Goal: Task Accomplishment & Management: Manage account settings

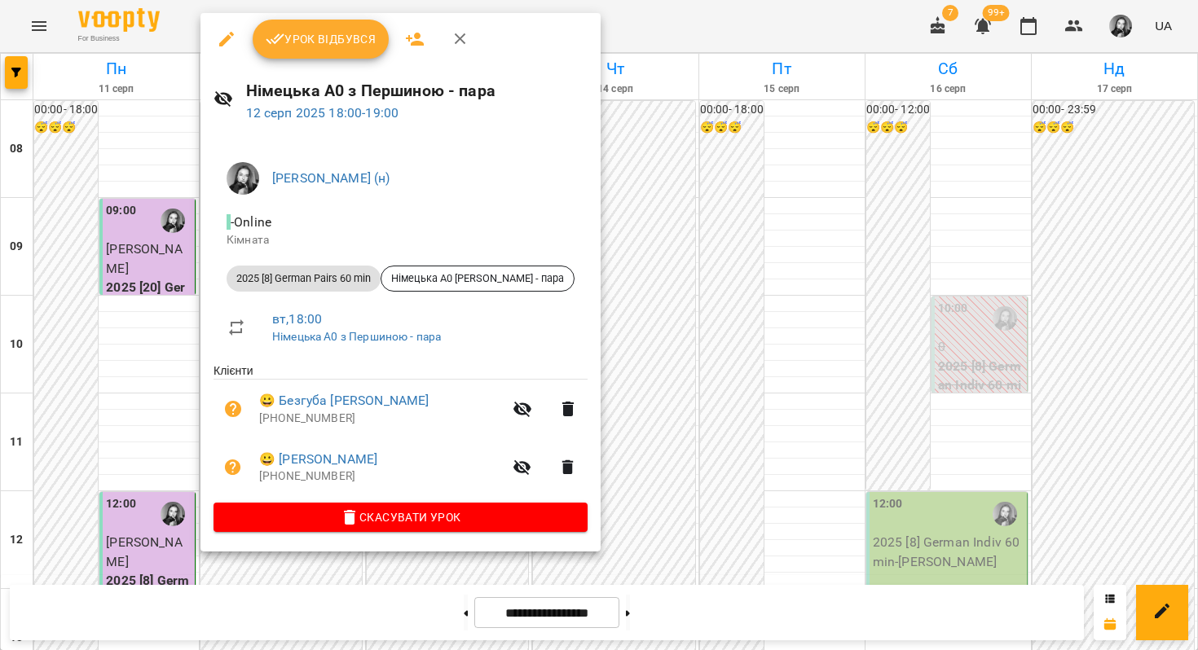
scroll to position [852, 0]
click at [271, 397] on link "😀 Безгуба [PERSON_NAME]" at bounding box center [343, 401] width 169 height 20
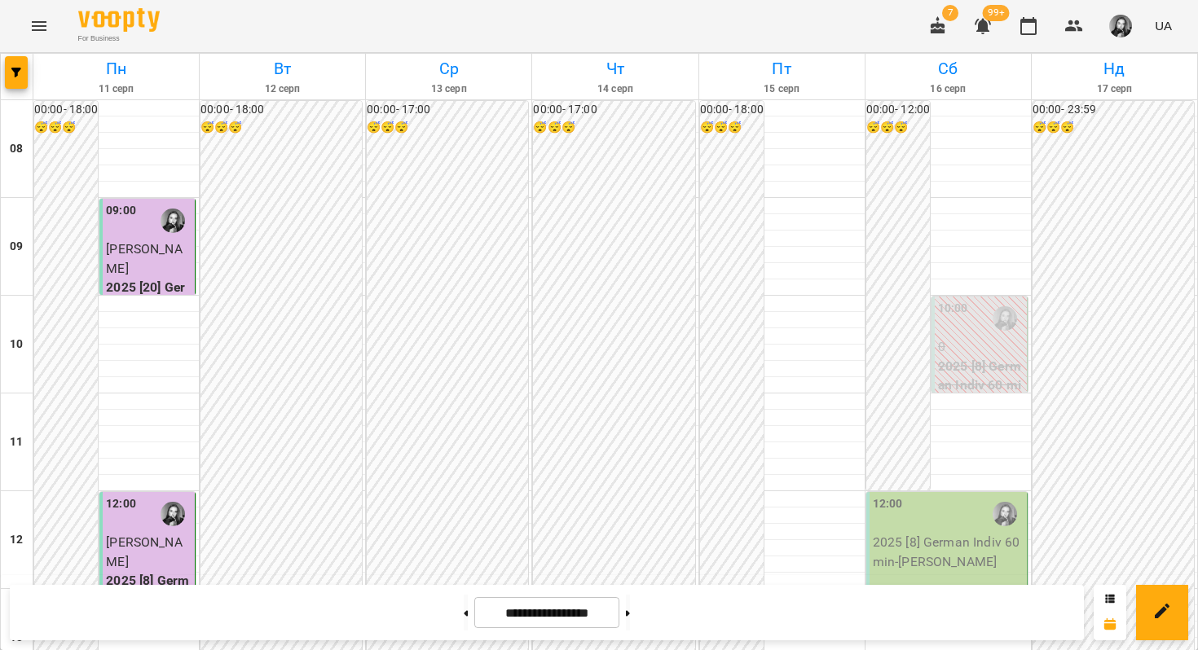
scroll to position [789, 0]
click at [630, 630] on button at bounding box center [628, 613] width 4 height 36
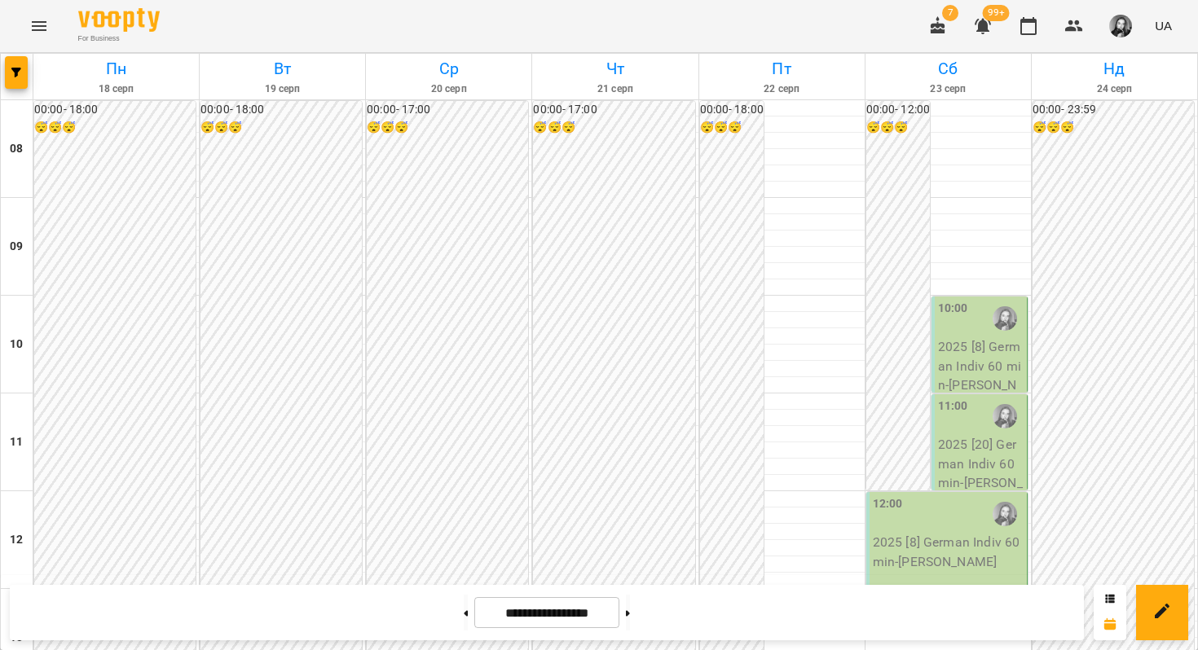
scroll to position [730, 0]
click at [464, 610] on icon at bounding box center [466, 613] width 4 height 7
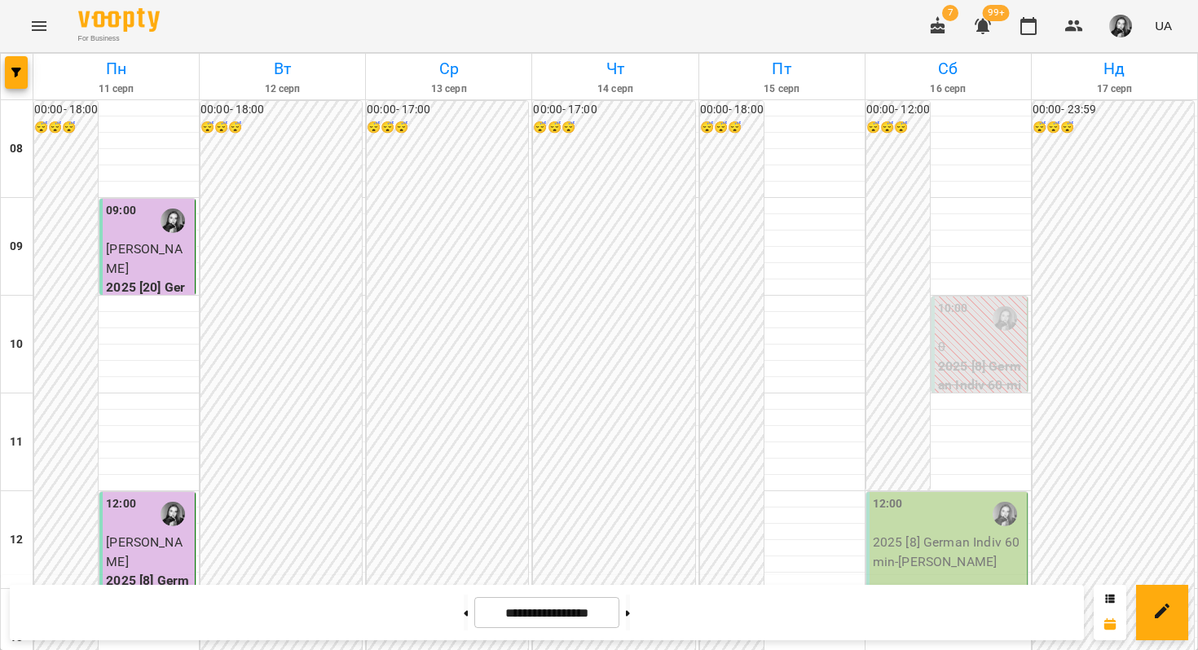
scroll to position [932, 0]
click at [464, 629] on button at bounding box center [466, 613] width 4 height 36
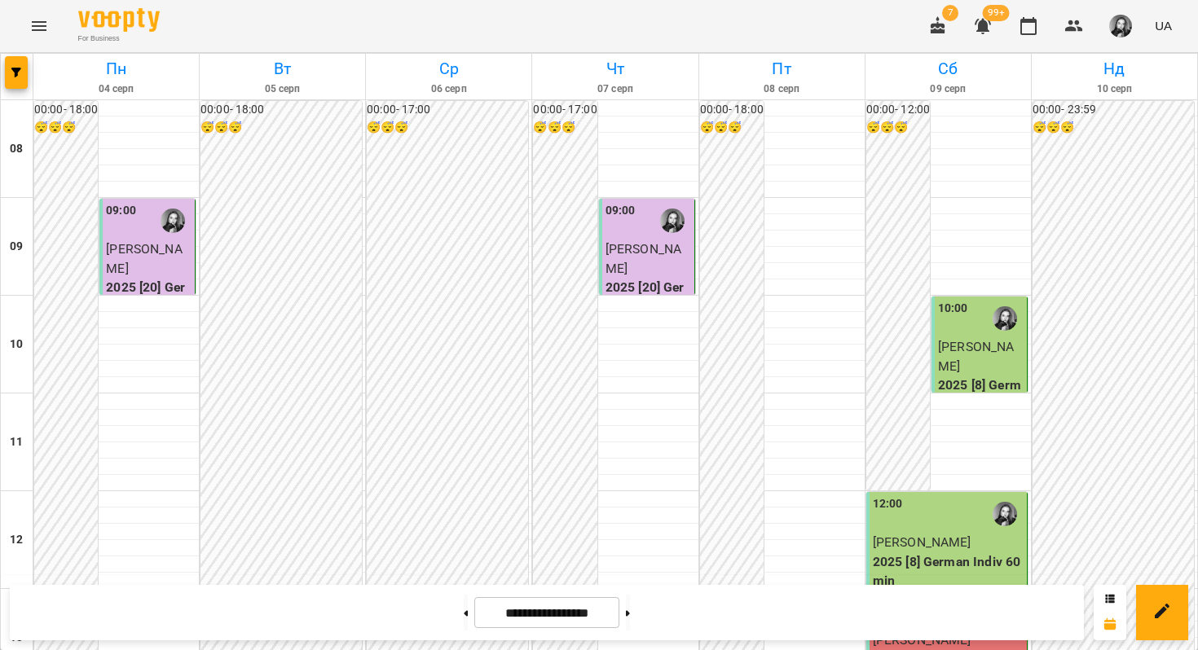
scroll to position [913, 0]
click at [464, 618] on button at bounding box center [466, 613] width 4 height 36
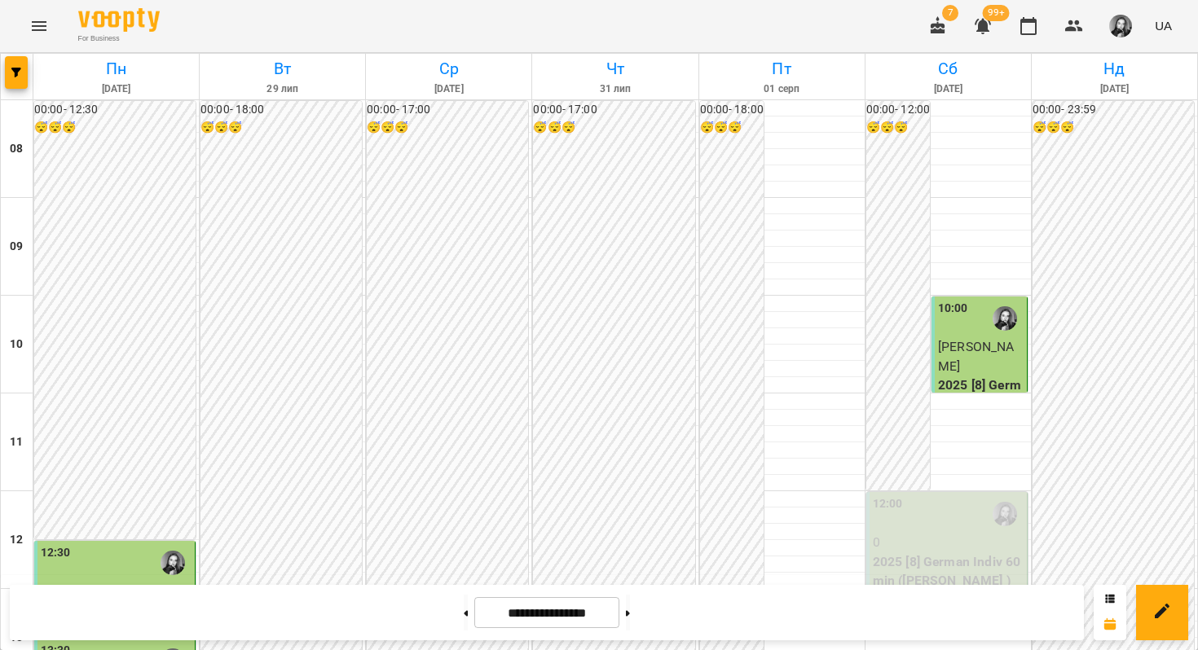
scroll to position [893, 0]
click at [630, 614] on button at bounding box center [628, 613] width 4 height 36
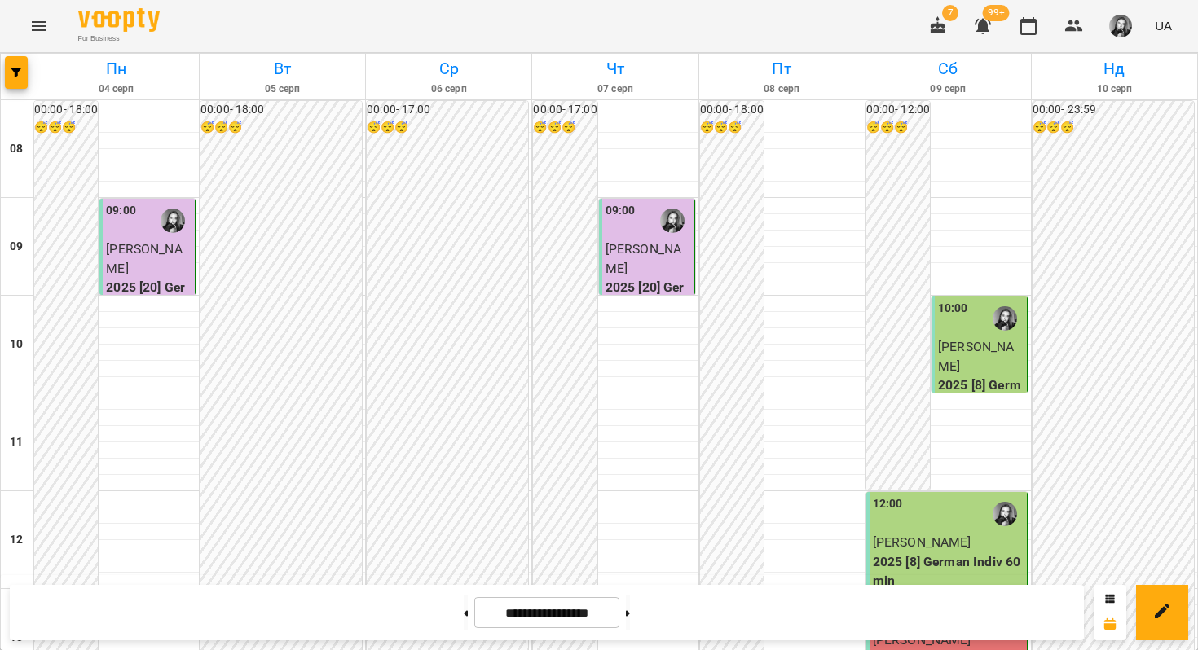
scroll to position [990, 0]
click at [654, 636] on div "**********" at bounding box center [547, 612] width 1074 height 55
click at [630, 601] on button at bounding box center [628, 613] width 4 height 36
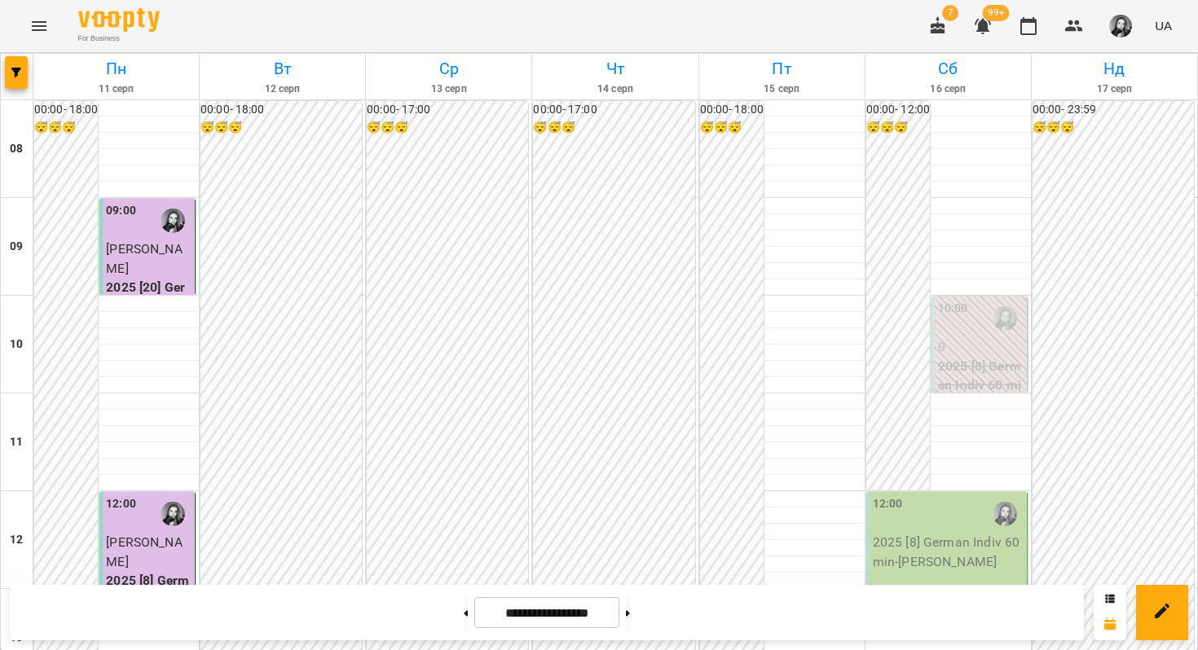
scroll to position [712, 0]
click at [630, 619] on button at bounding box center [628, 613] width 4 height 36
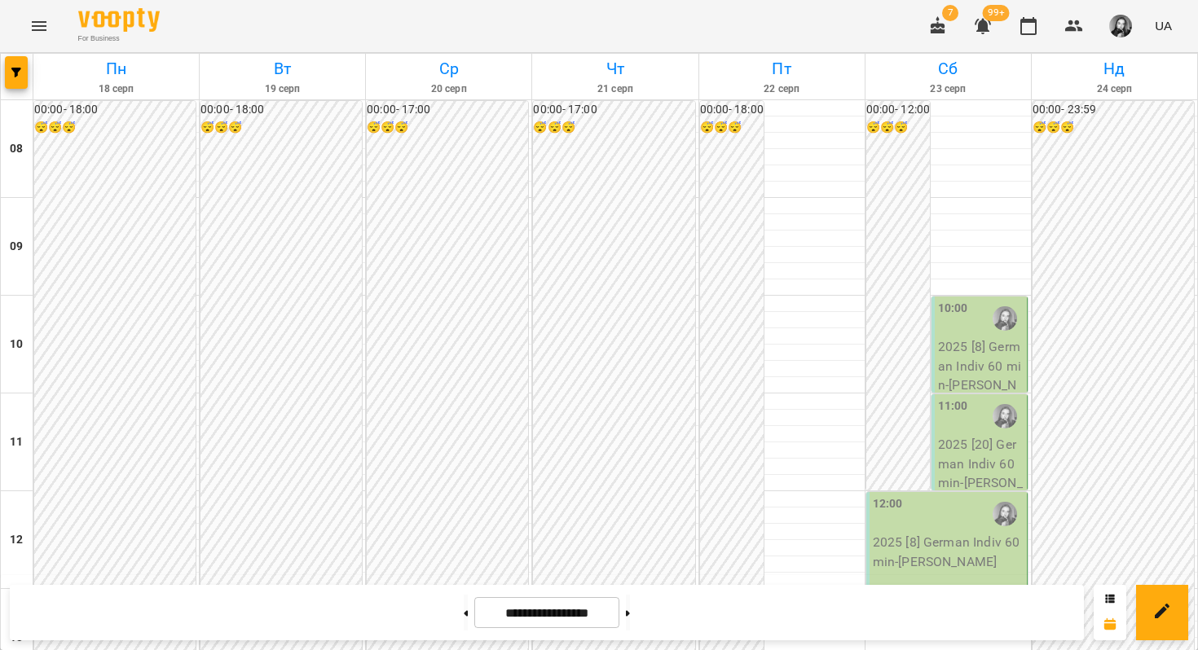
scroll to position [837, 0]
click at [464, 616] on button at bounding box center [466, 613] width 4 height 36
type input "**********"
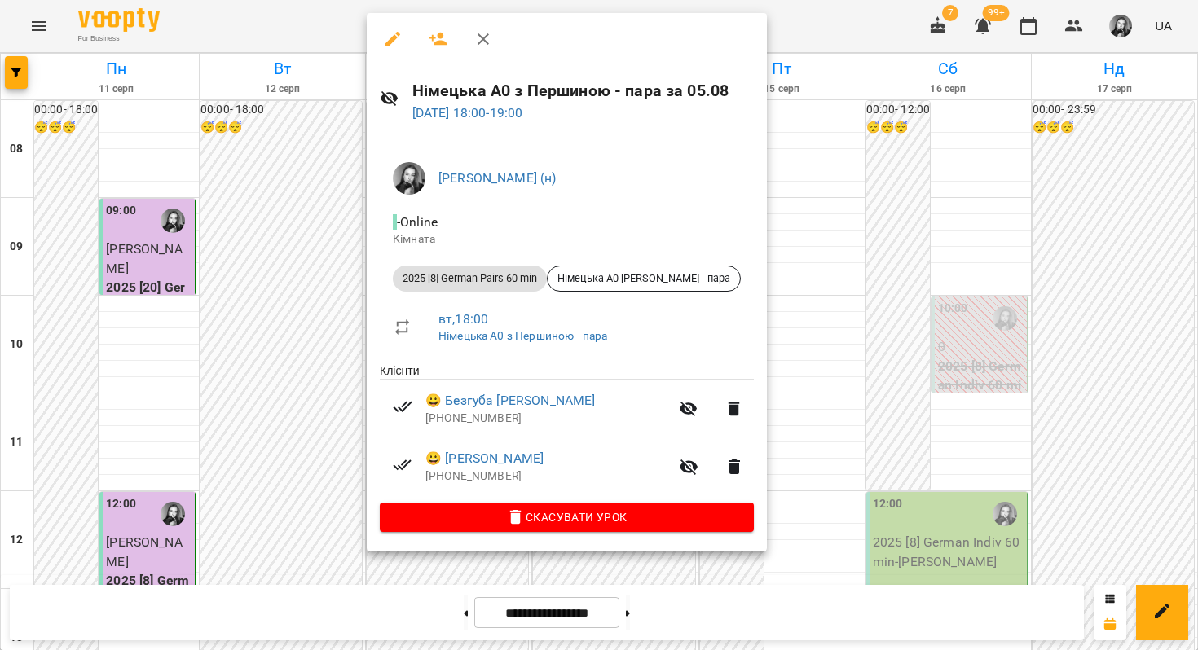
click at [319, 318] on div at bounding box center [599, 325] width 1198 height 650
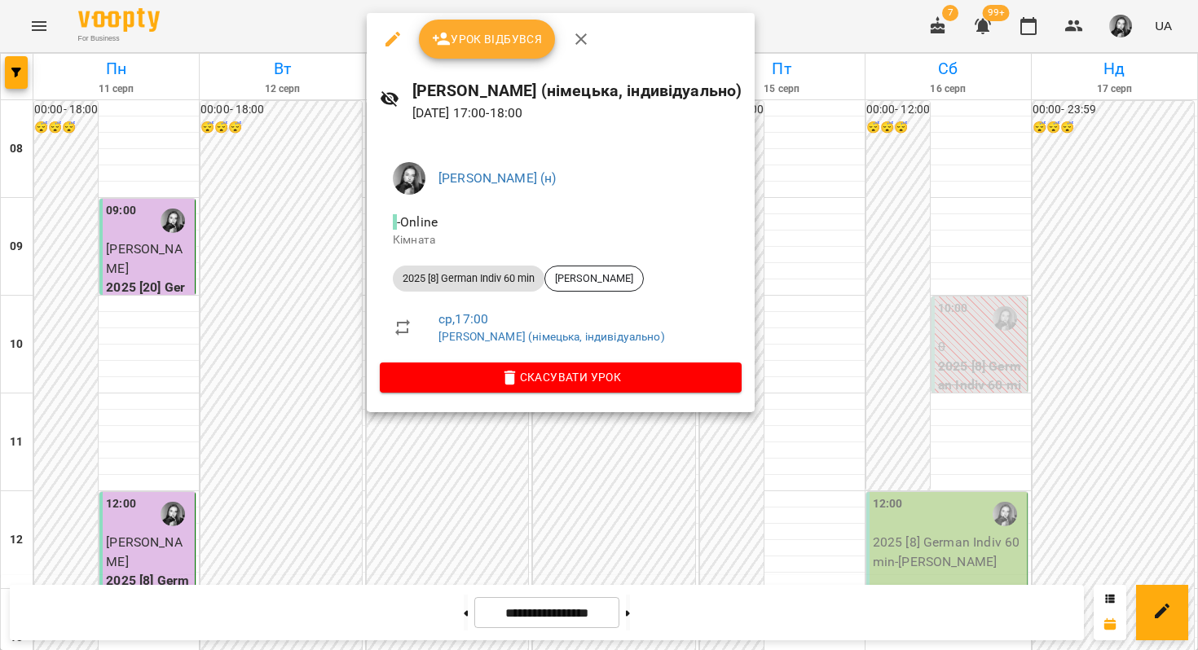
click at [313, 315] on div at bounding box center [599, 325] width 1198 height 650
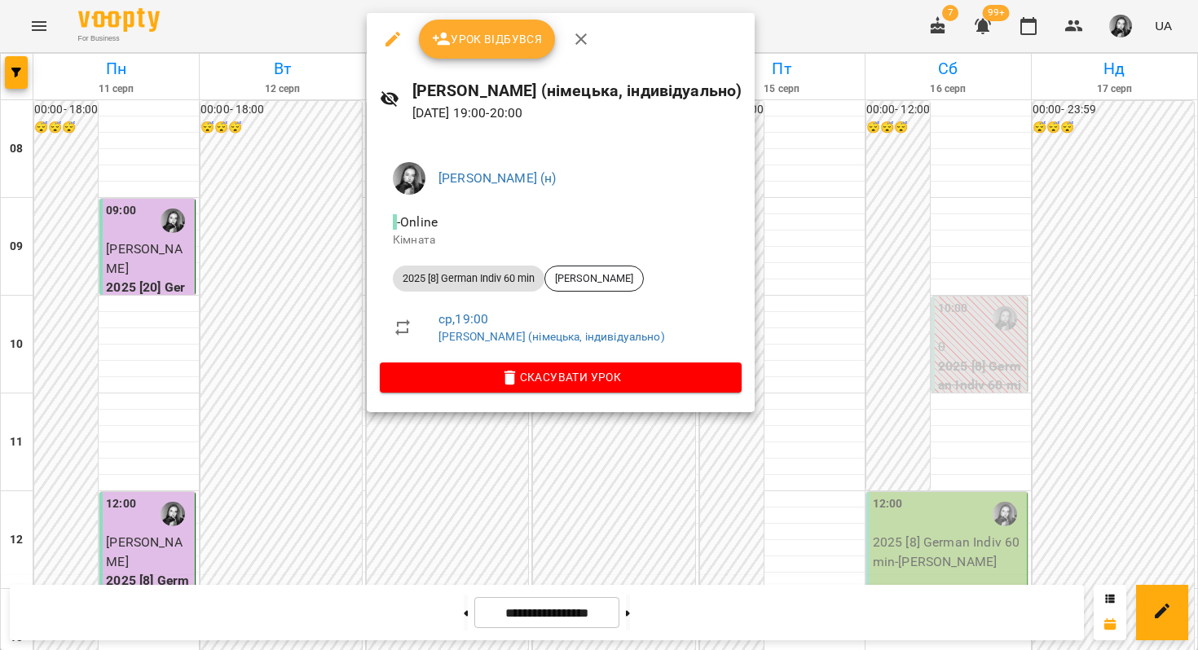
click at [325, 426] on div at bounding box center [599, 325] width 1198 height 650
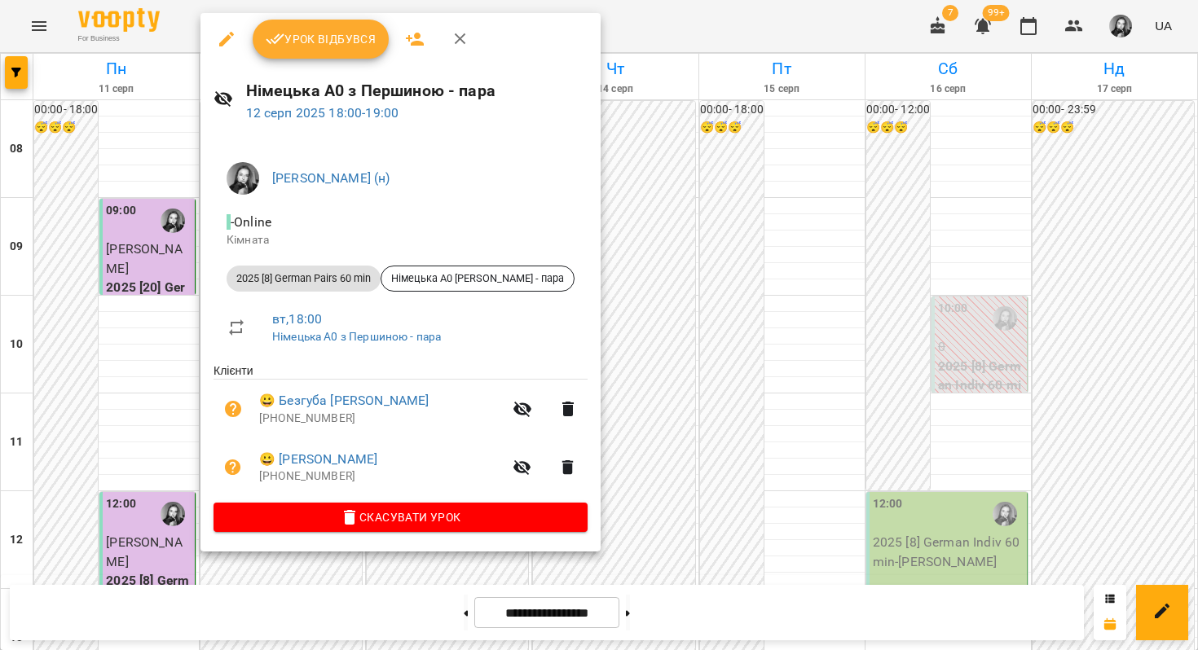
click at [192, 362] on div at bounding box center [599, 325] width 1198 height 650
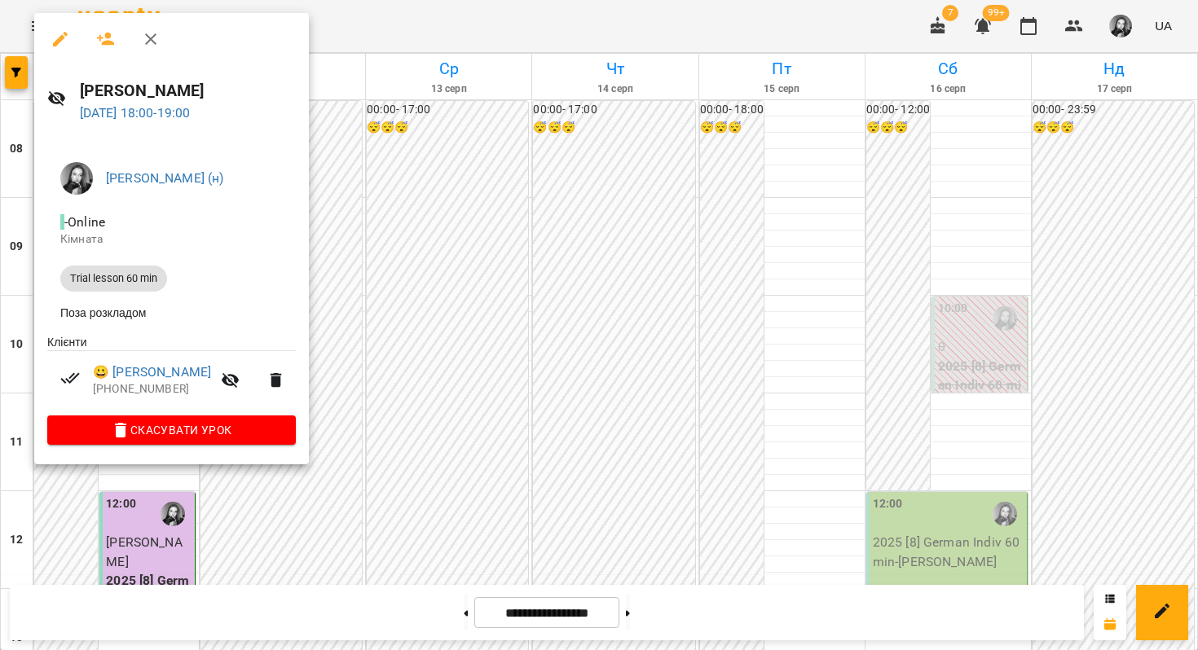
click at [494, 272] on div at bounding box center [599, 325] width 1198 height 650
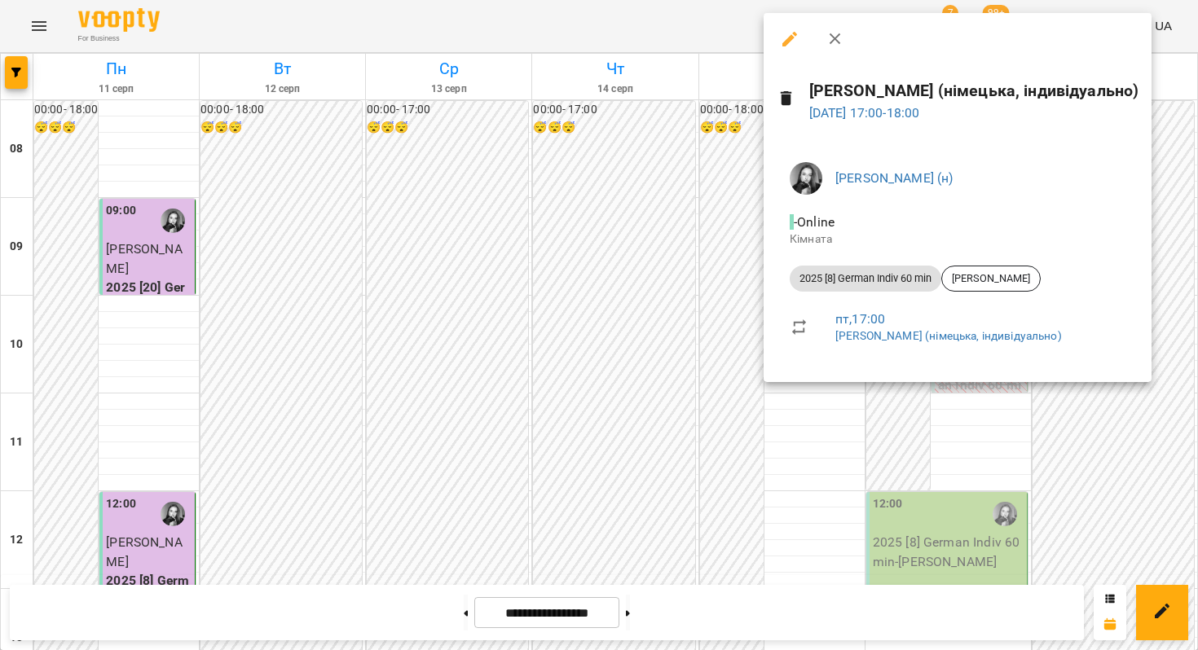
click at [750, 192] on div at bounding box center [599, 325] width 1198 height 650
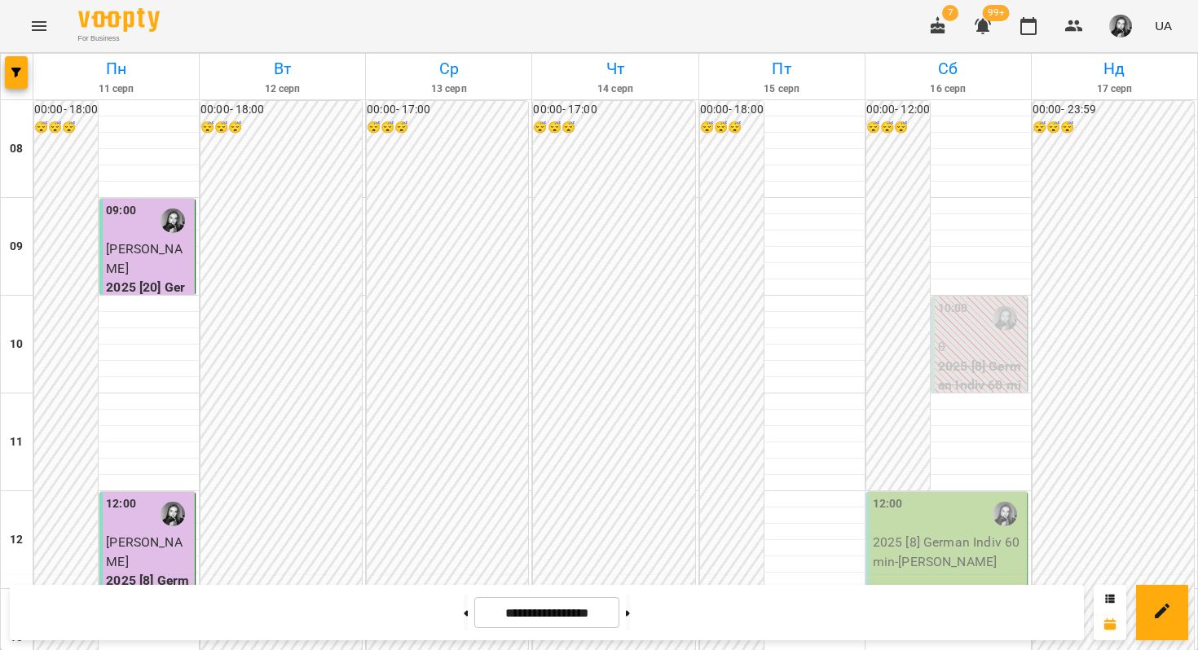
scroll to position [990, 0]
